Goal: Task Accomplishment & Management: Use online tool/utility

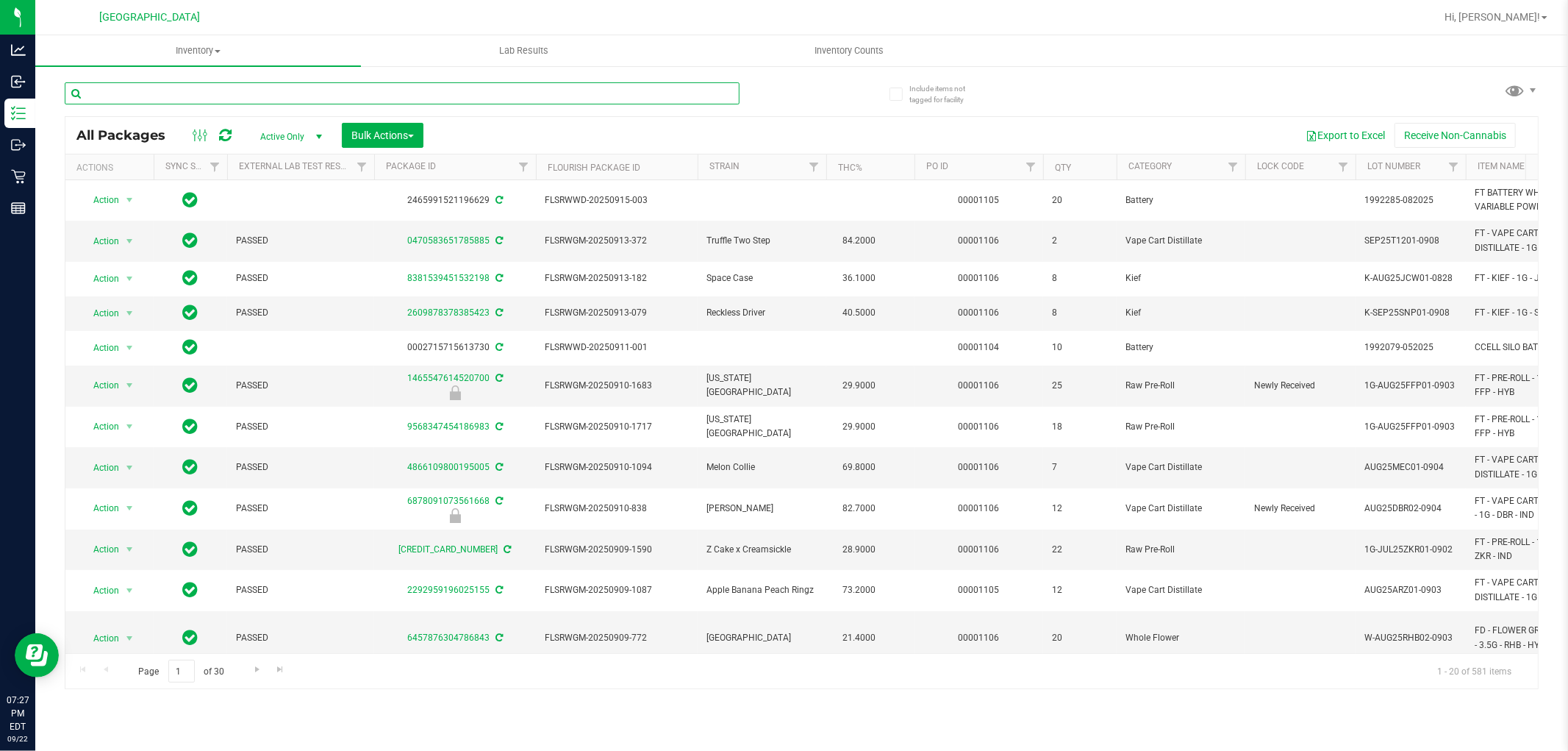
click at [390, 93] on input "text" at bounding box center [402, 93] width 675 height 22
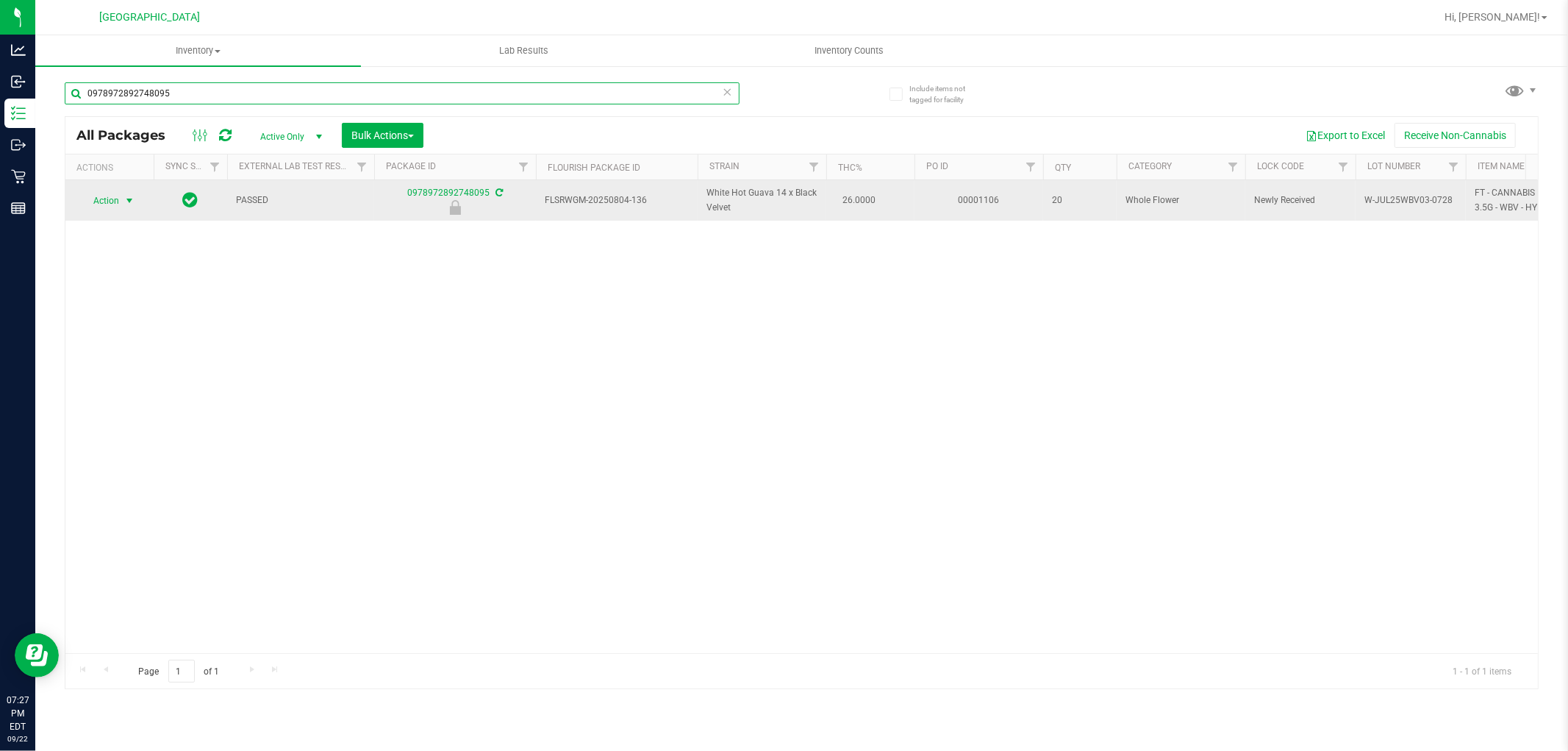
type input "0978972892748095"
click at [127, 199] on span "select" at bounding box center [130, 201] width 12 height 12
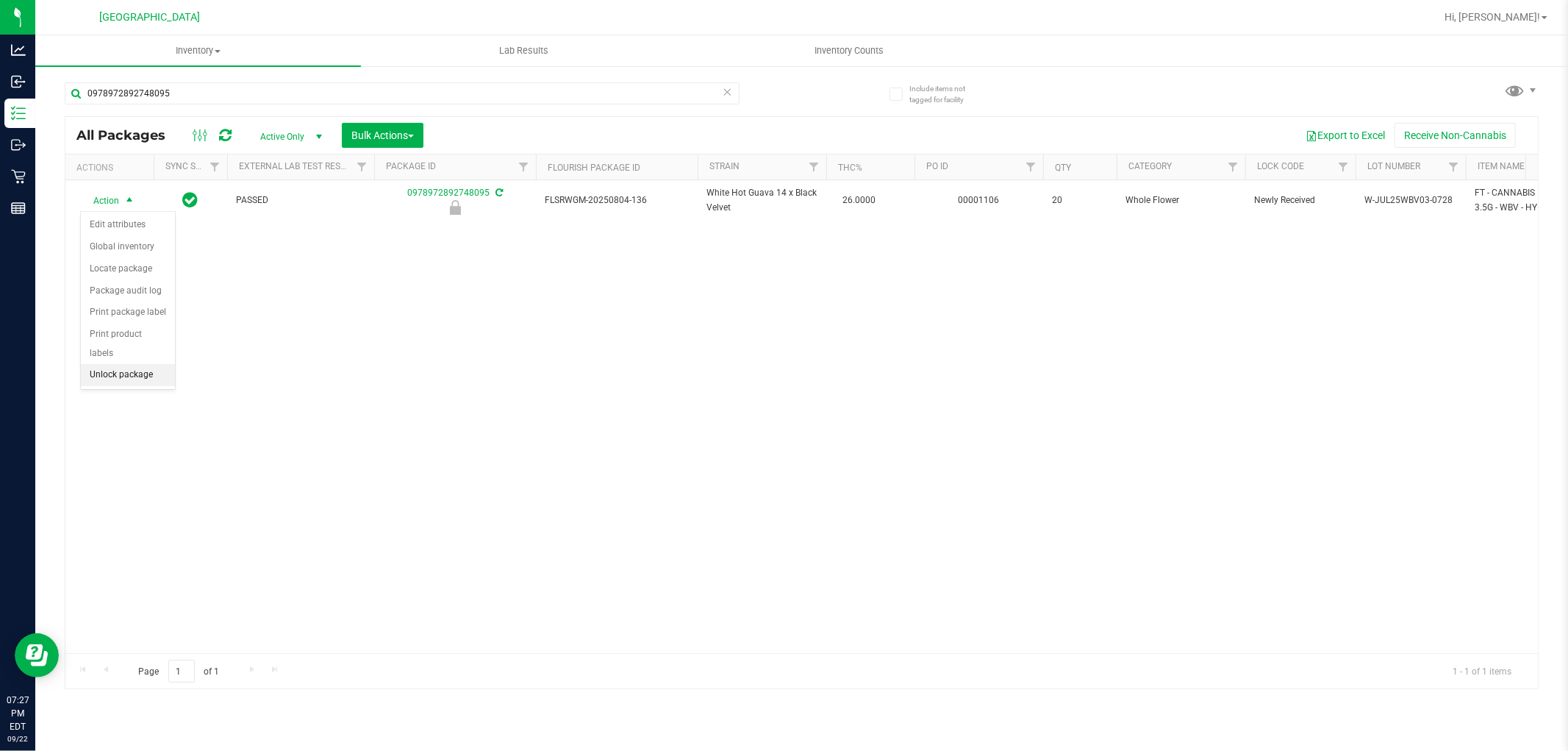
click at [135, 376] on li "Unlock package" at bounding box center [128, 375] width 95 height 22
click at [723, 93] on icon at bounding box center [727, 91] width 11 height 18
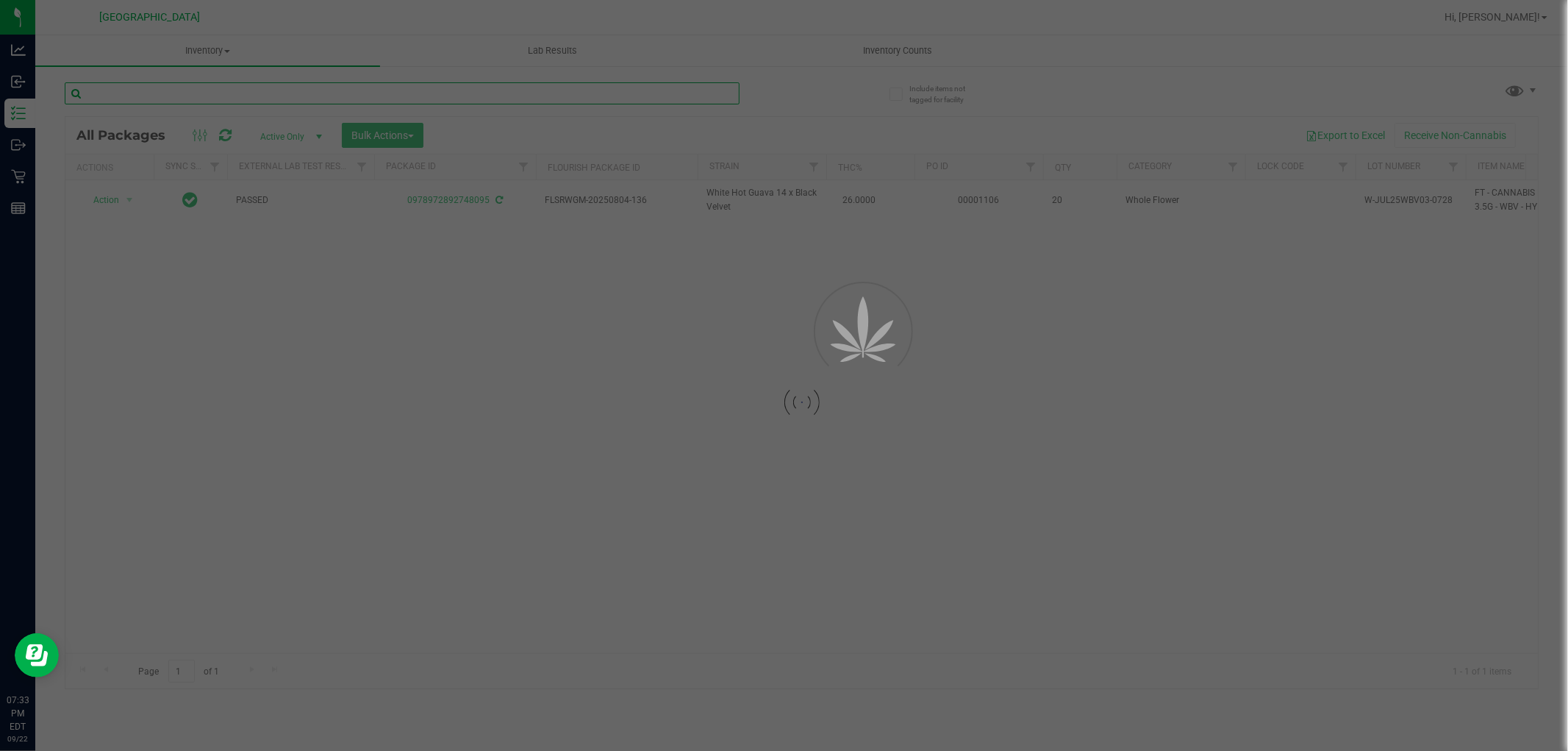
click at [555, 92] on input "text" at bounding box center [402, 93] width 675 height 22
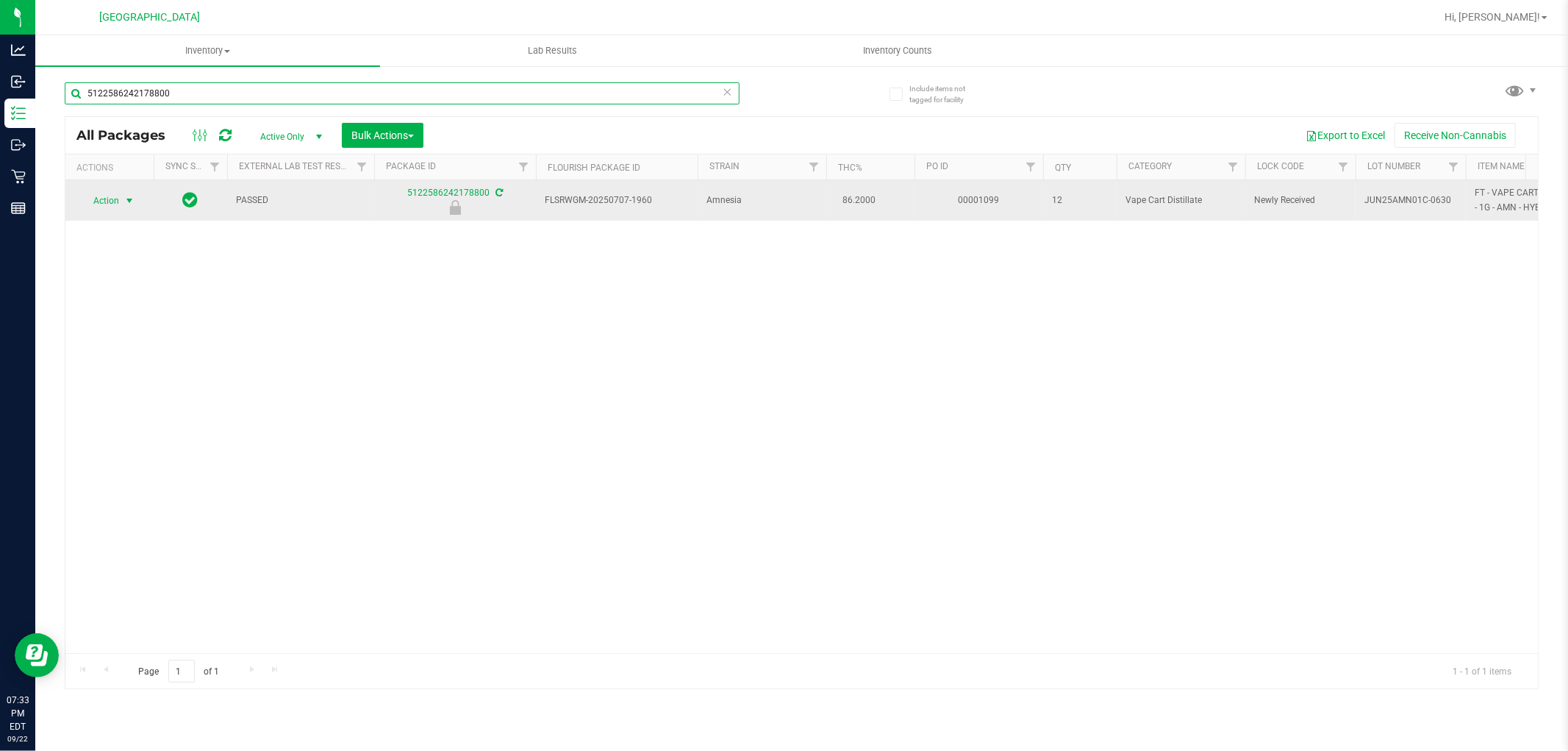
type input "5122586242178800"
click at [130, 199] on span "select" at bounding box center [130, 201] width 12 height 12
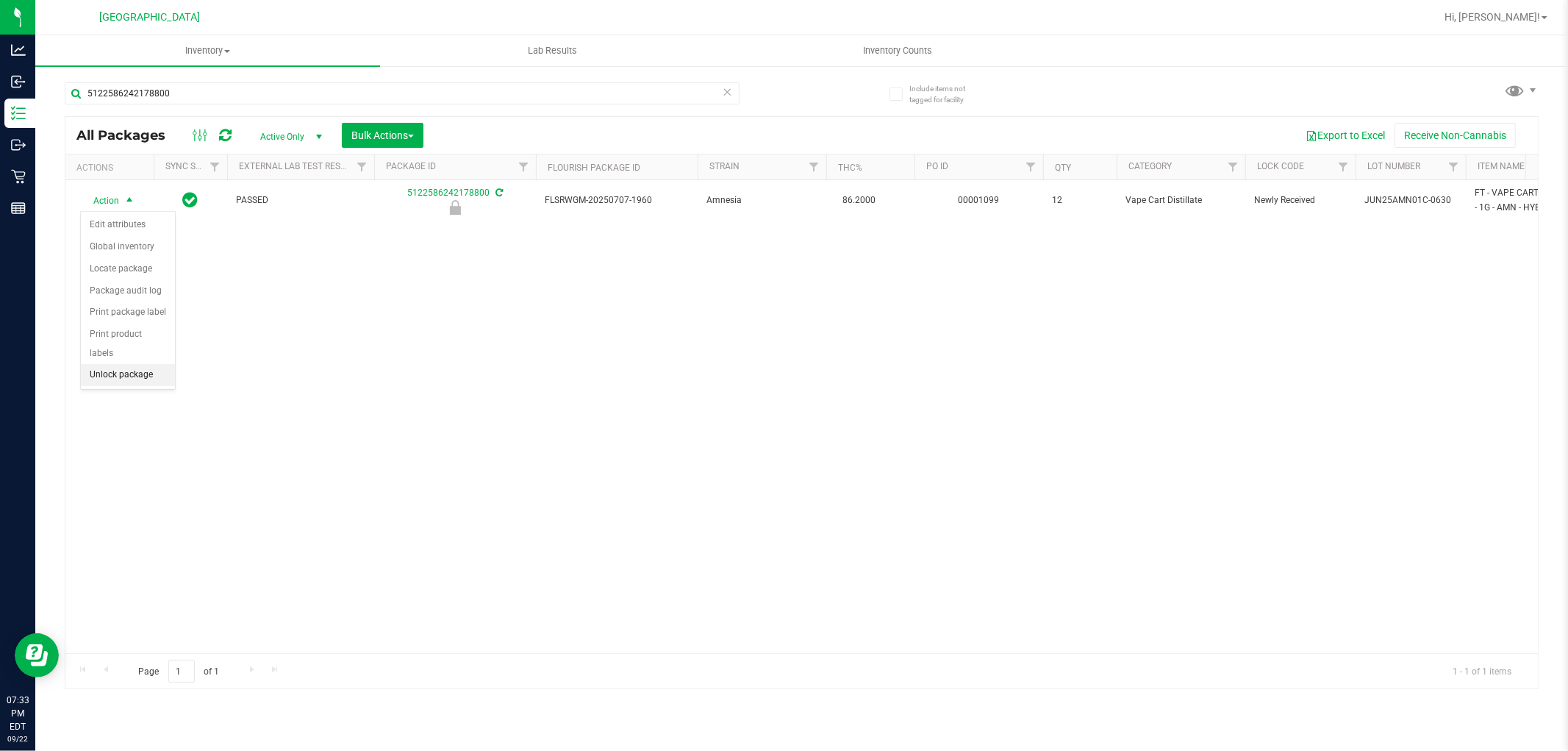
click at [141, 374] on li "Unlock package" at bounding box center [128, 375] width 95 height 22
click at [229, 48] on span "Inventory" at bounding box center [208, 51] width 345 height 14
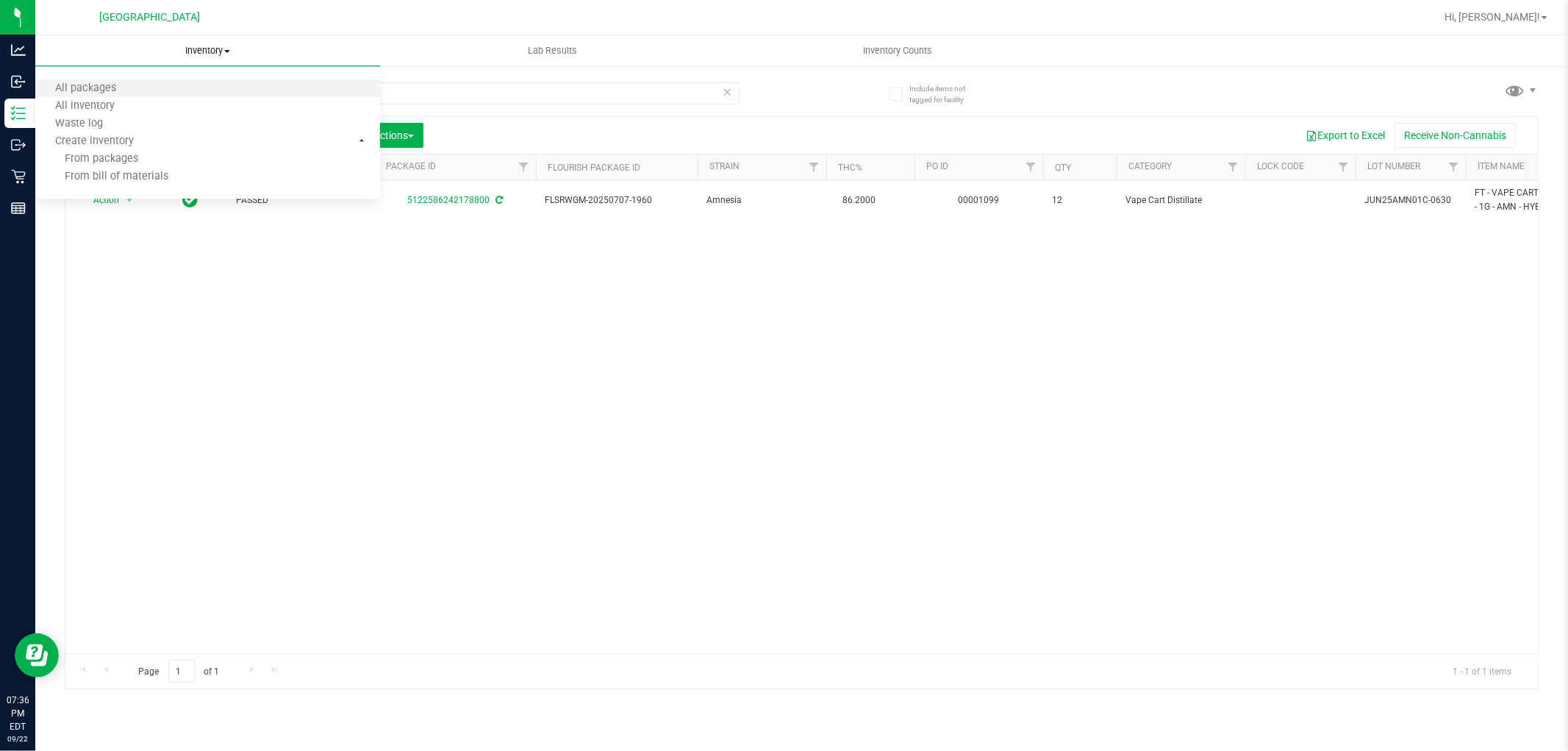
click at [160, 84] on li "All packages" at bounding box center [208, 89] width 345 height 18
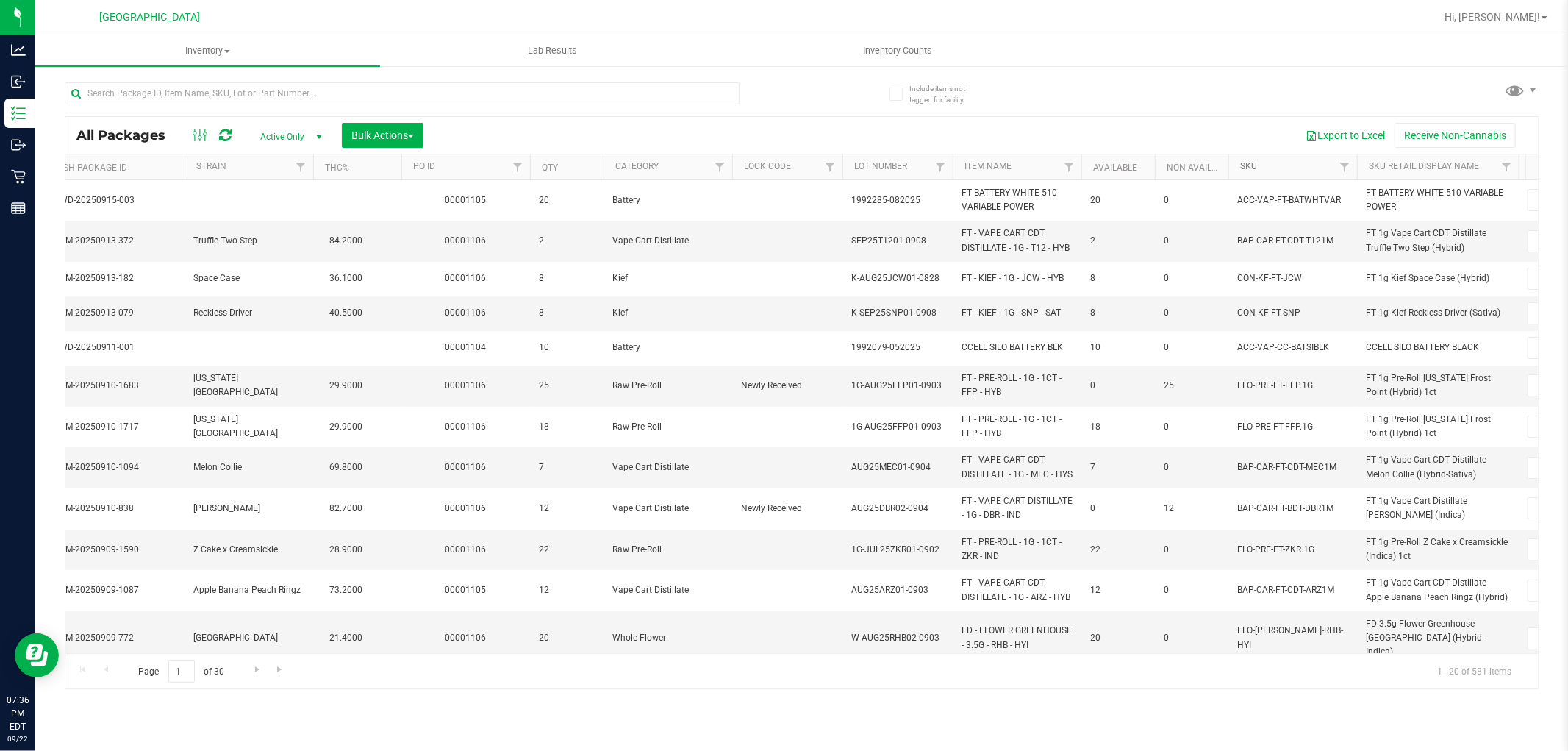
click at [1250, 168] on link "SKU" at bounding box center [1248, 166] width 17 height 11
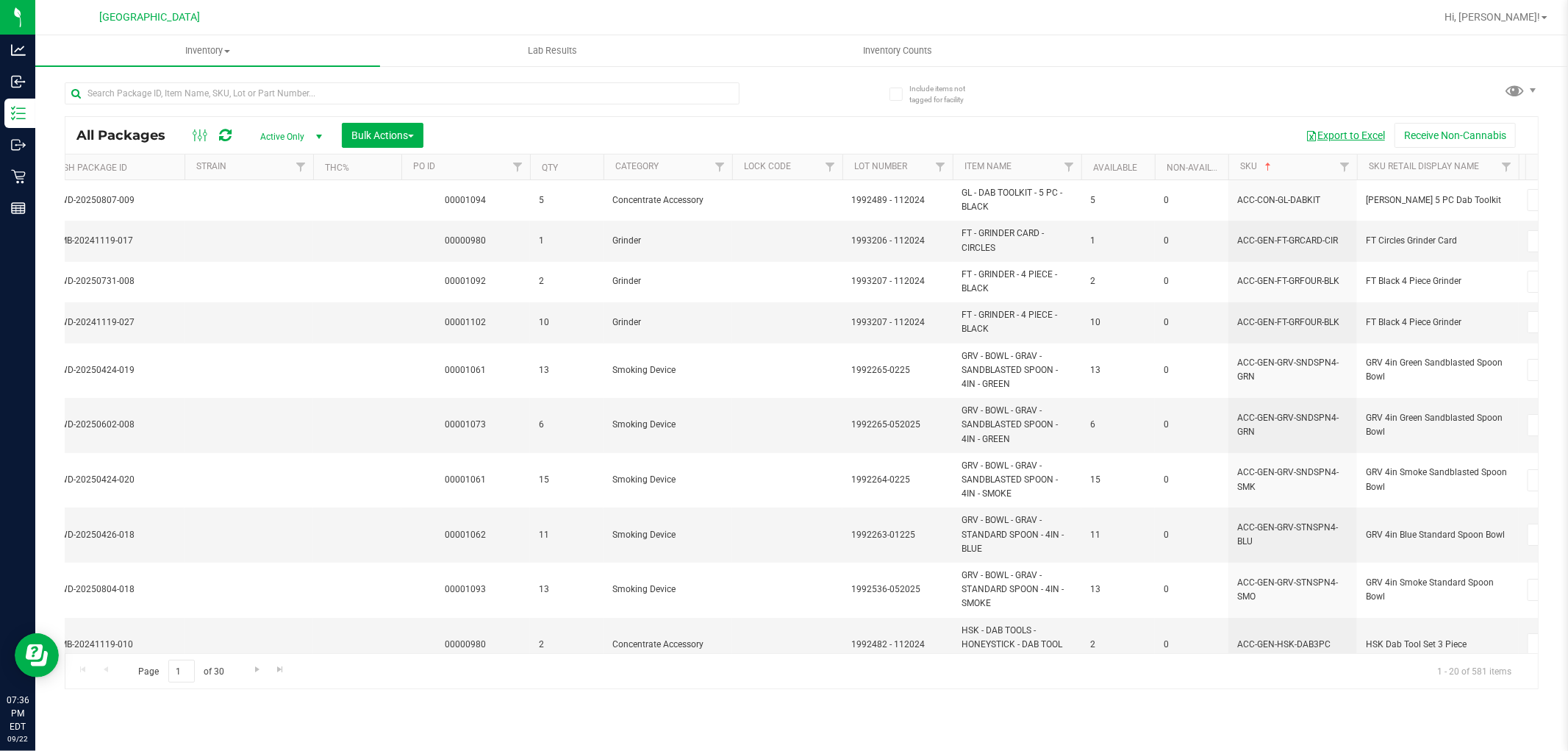
click at [1360, 133] on button "Export to Excel" at bounding box center [1345, 136] width 98 height 25
click at [1349, 127] on button "Export to Excel" at bounding box center [1345, 136] width 98 height 25
